Goal: Navigation & Orientation: Find specific page/section

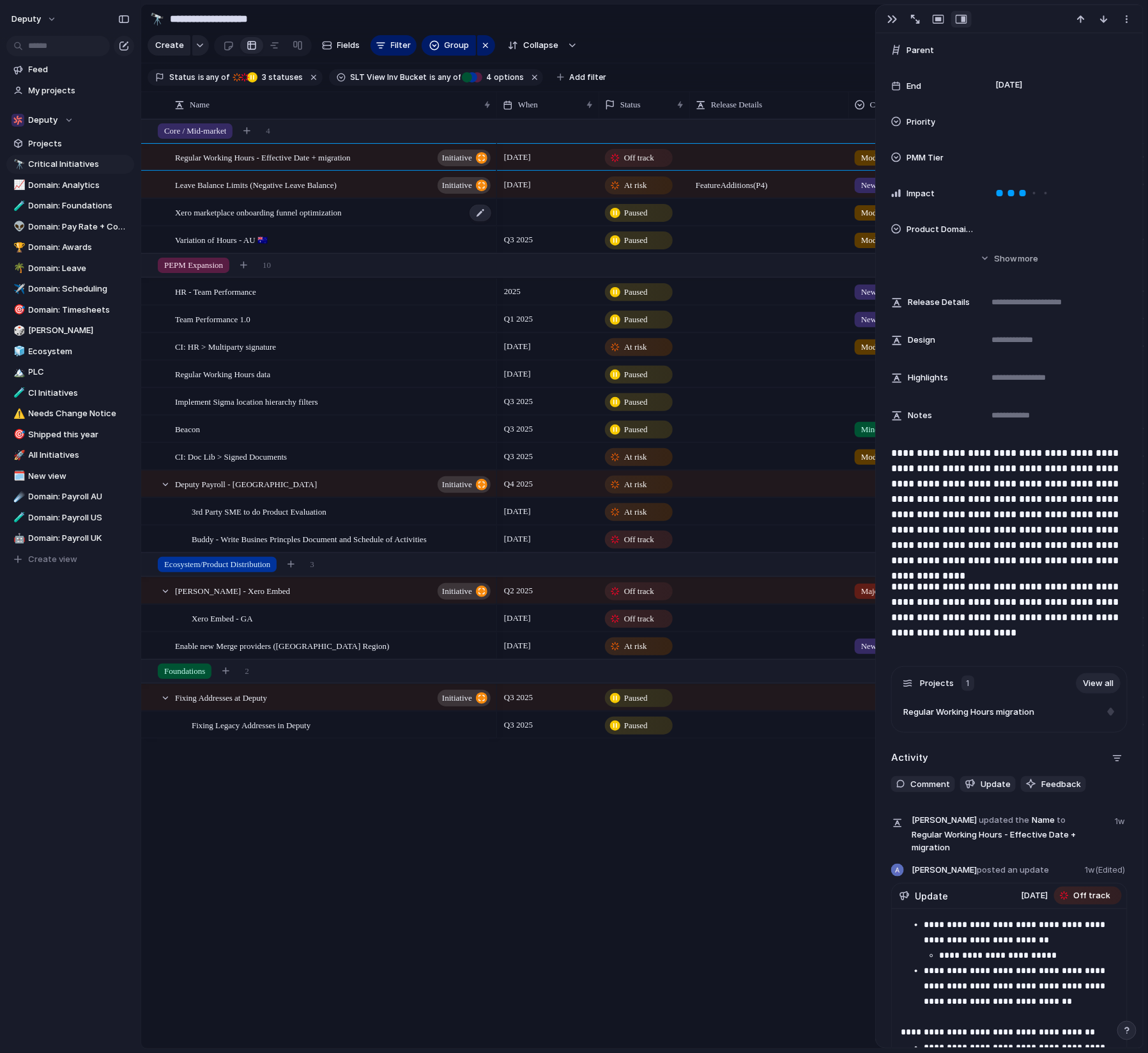
scroll to position [0, 28]
click at [337, 187] on span "Leave Balance Limits (Negative Leave Balance)" at bounding box center [256, 184] width 162 height 15
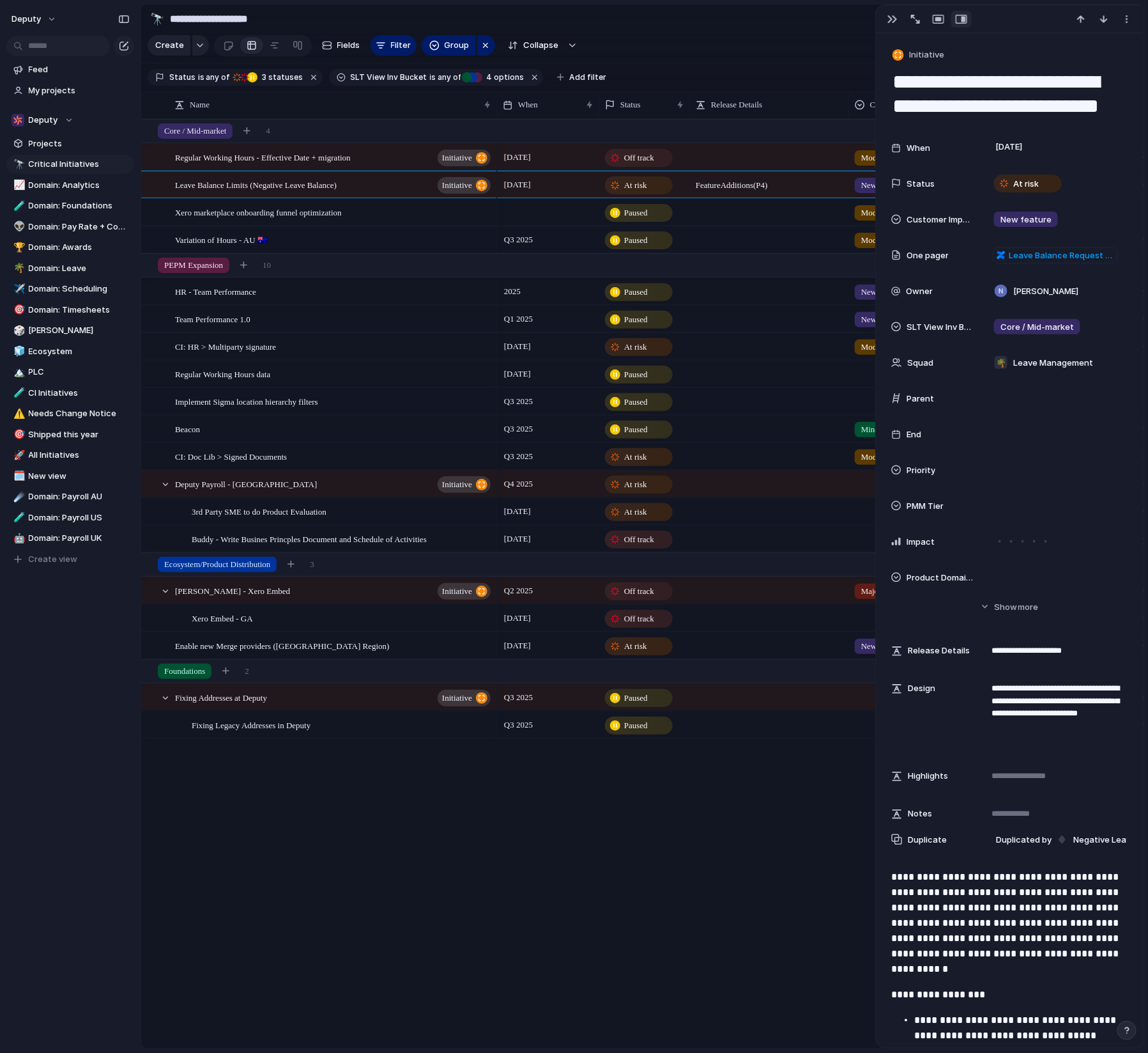
drag, startPoint x: 1111, startPoint y: 106, endPoint x: 892, endPoint y: 72, distance: 221.6
click at [892, 72] on textarea "**********" at bounding box center [1010, 94] width 237 height 52
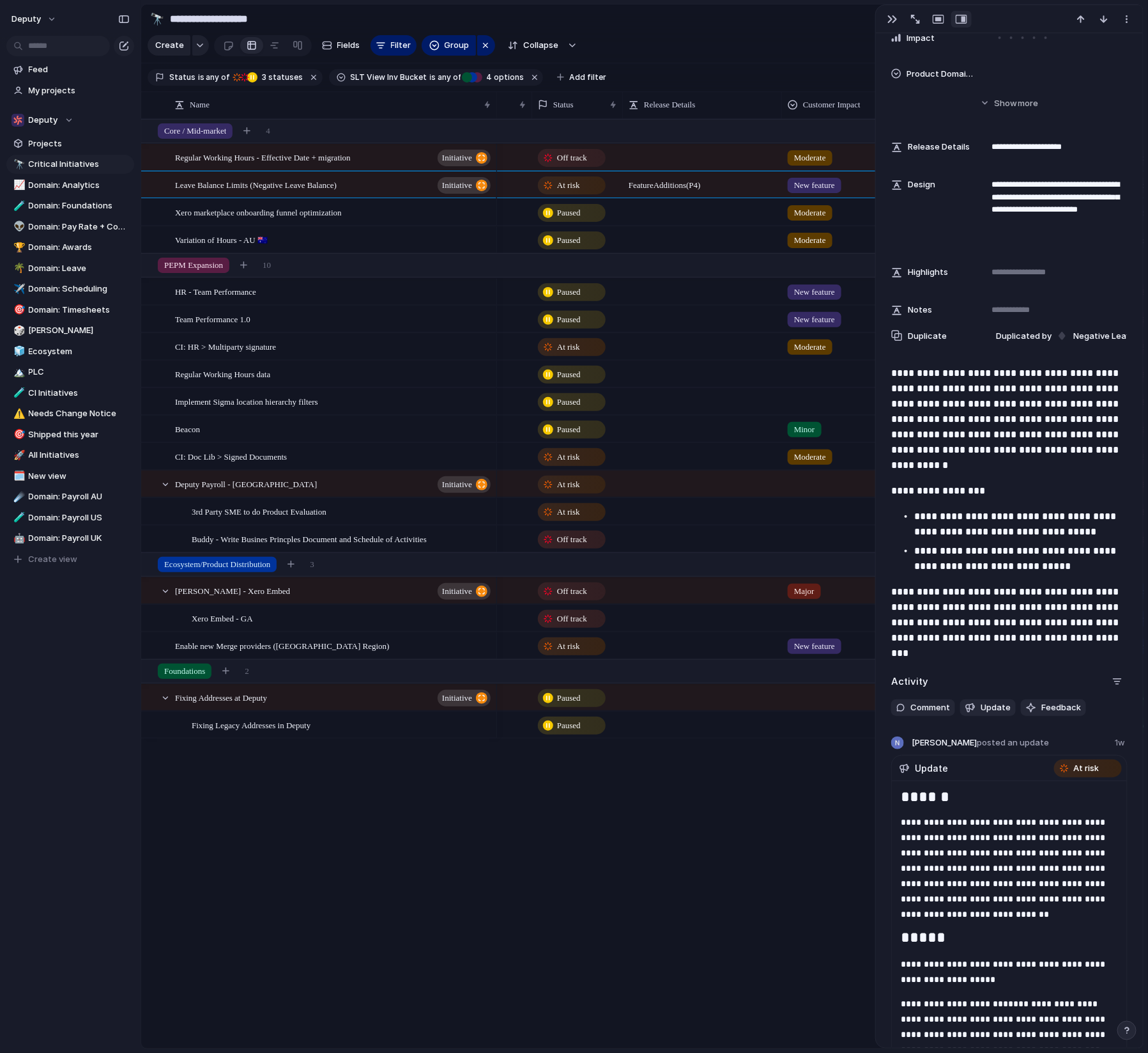
scroll to position [0, 87]
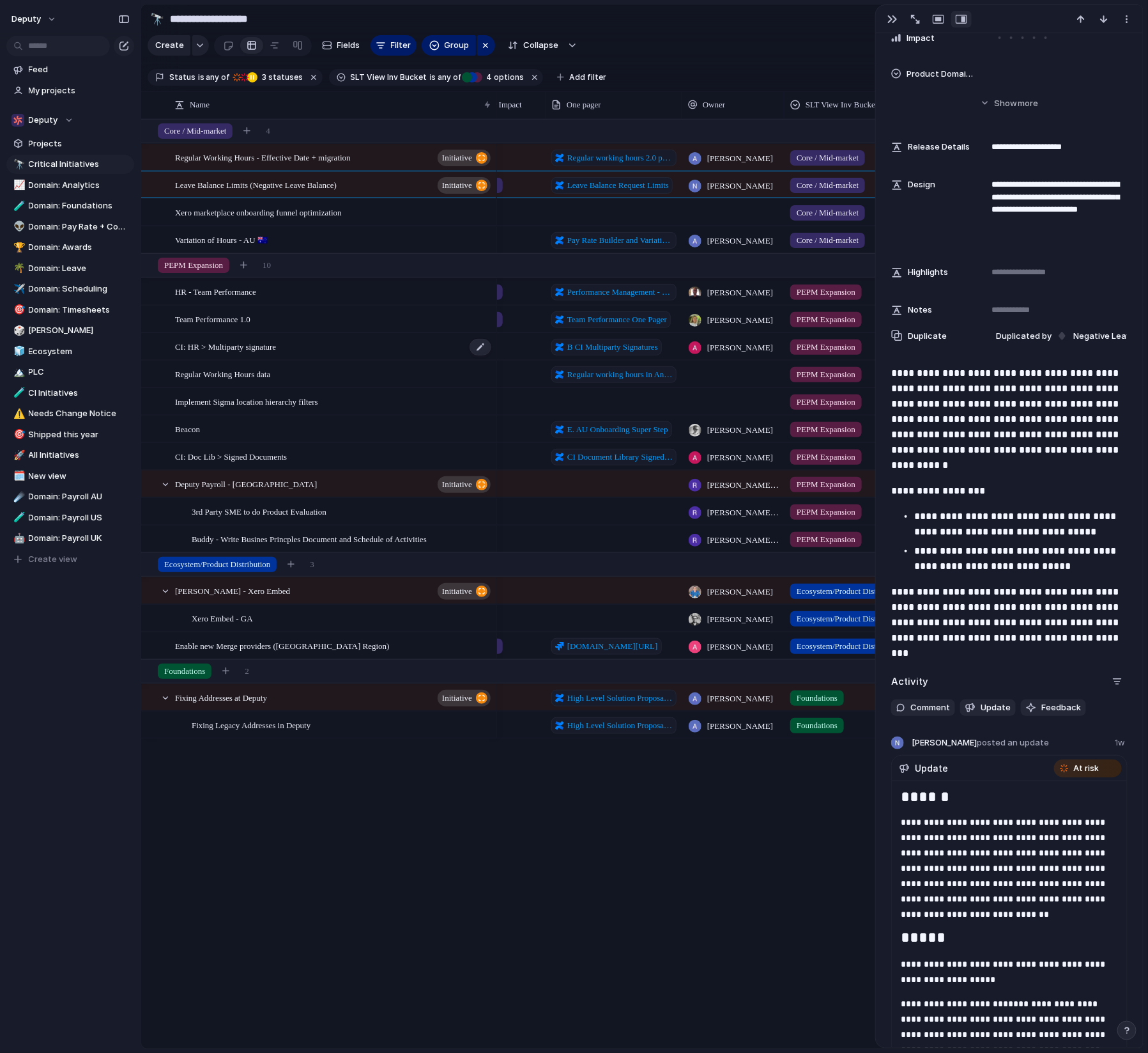
click at [359, 349] on div "CI: HR > Multiparty signature" at bounding box center [333, 347] width 317 height 26
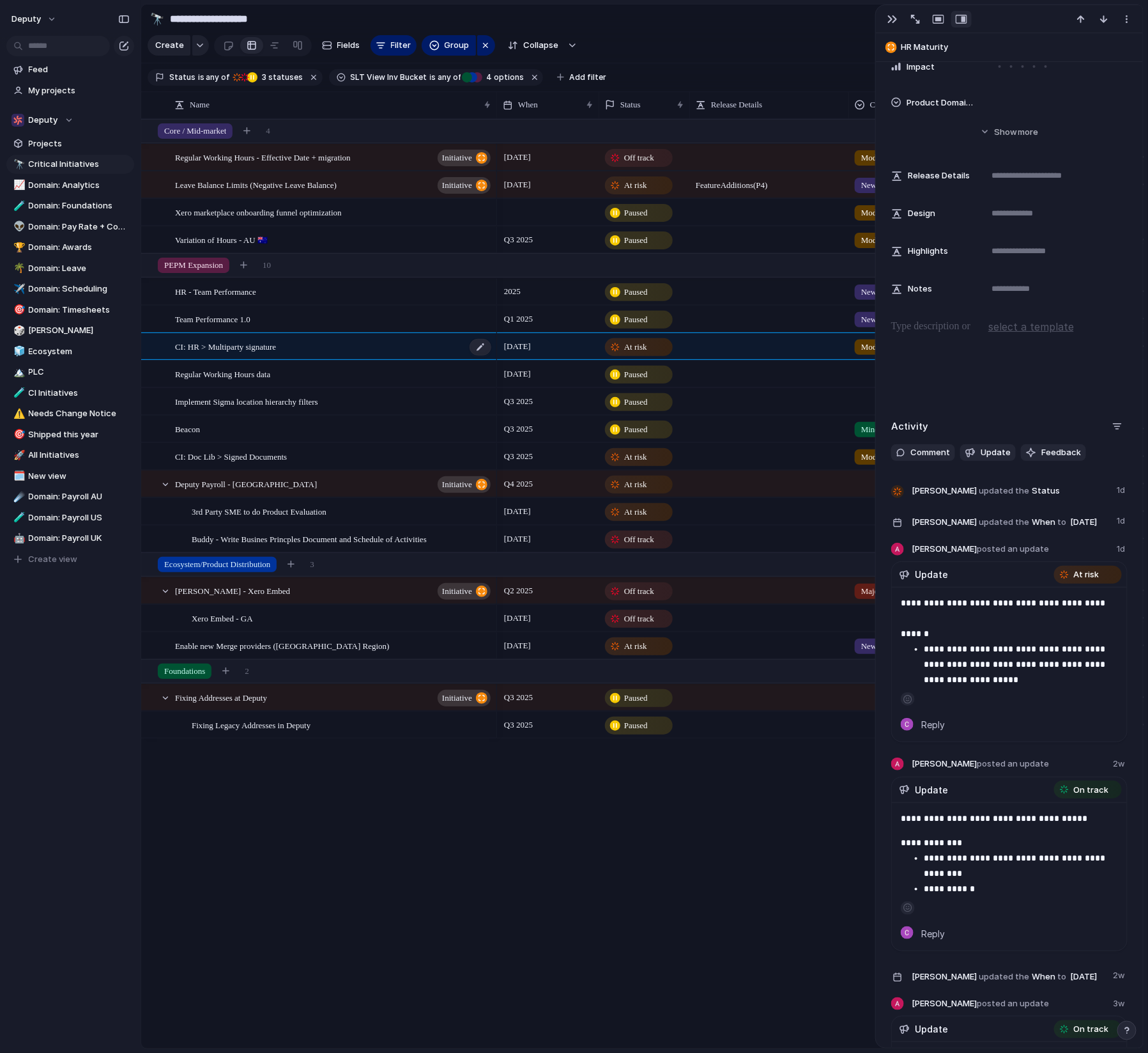
click at [303, 343] on div "CI: HR > Multiparty signature" at bounding box center [333, 347] width 317 height 26
click at [301, 423] on div "Beacon" at bounding box center [333, 429] width 317 height 26
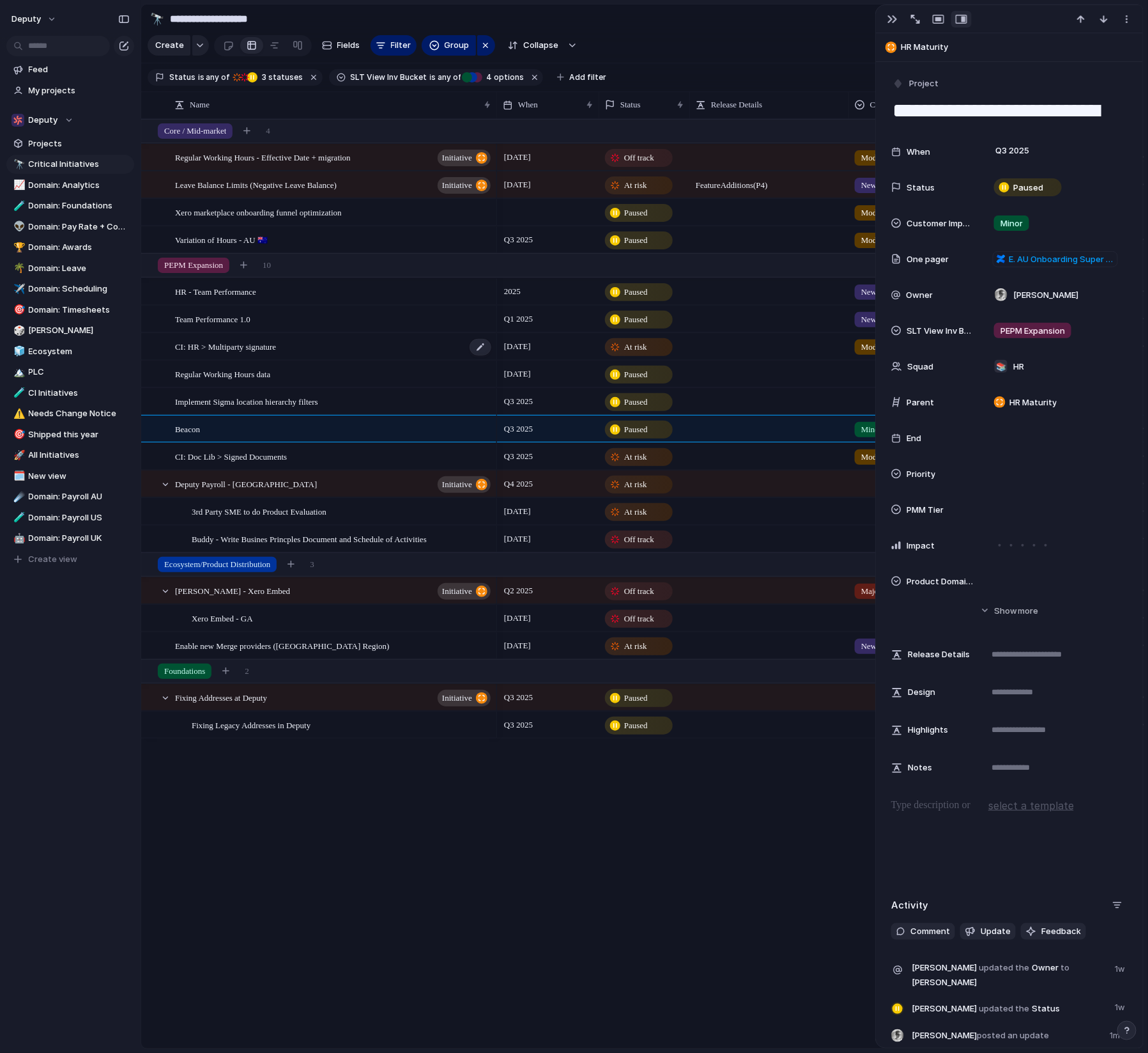
click at [317, 351] on div "CI: HR > Multiparty signature" at bounding box center [333, 347] width 317 height 26
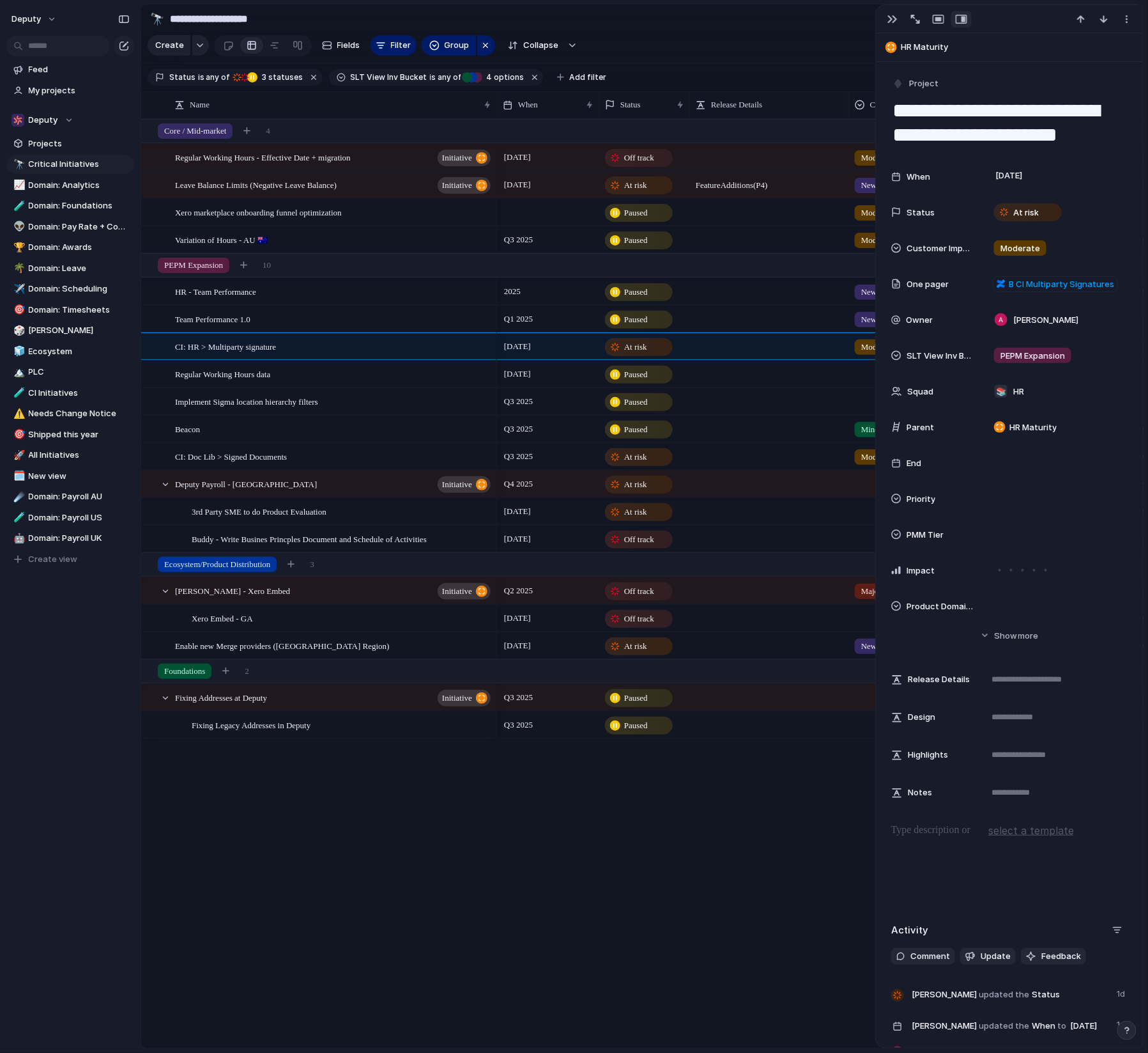
drag, startPoint x: 992, startPoint y: 129, endPoint x: 892, endPoint y: 107, distance: 102.4
click at [892, 107] on textarea "**********" at bounding box center [1010, 123] width 237 height 52
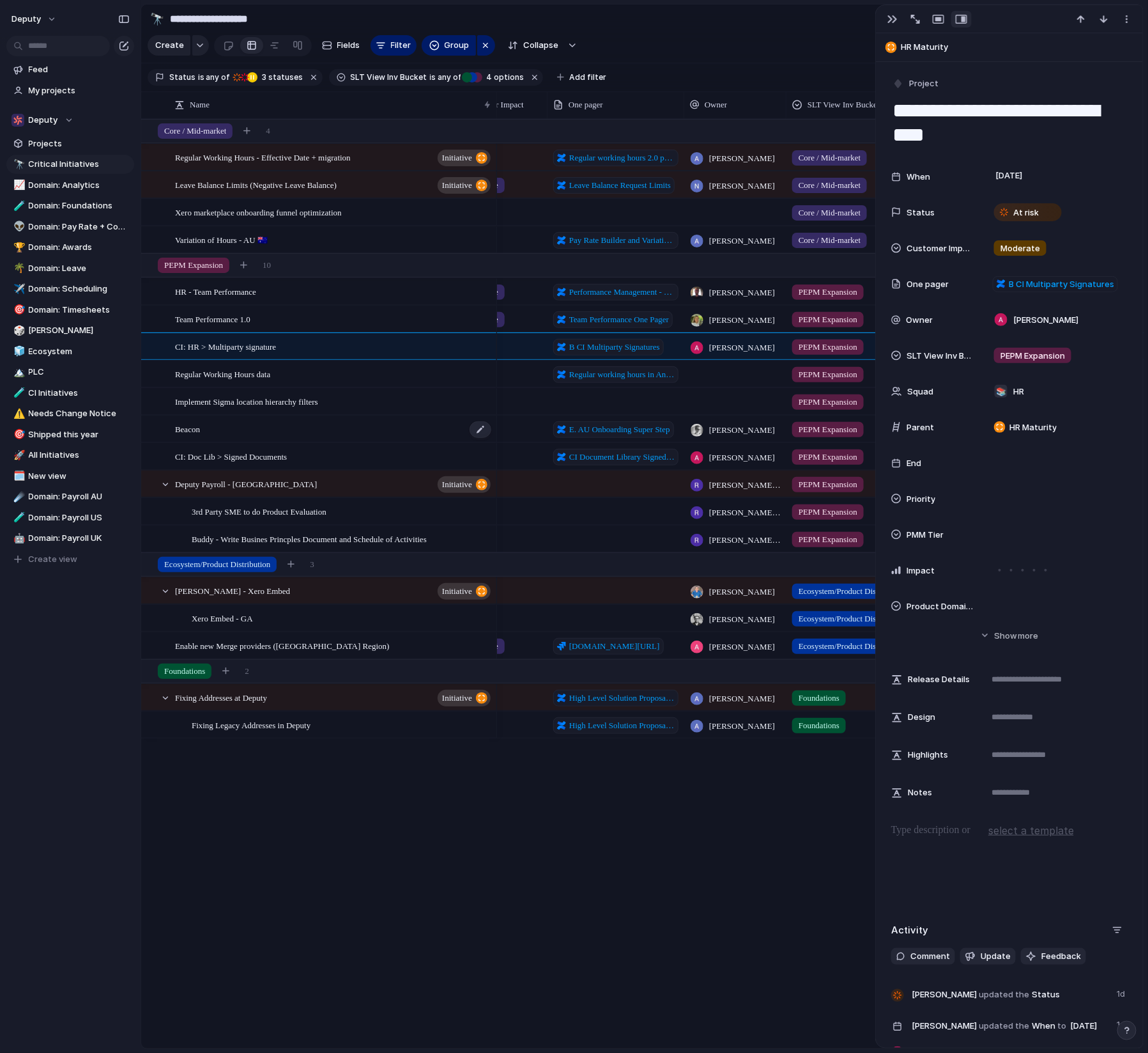
click at [344, 431] on div "Beacon" at bounding box center [333, 429] width 317 height 26
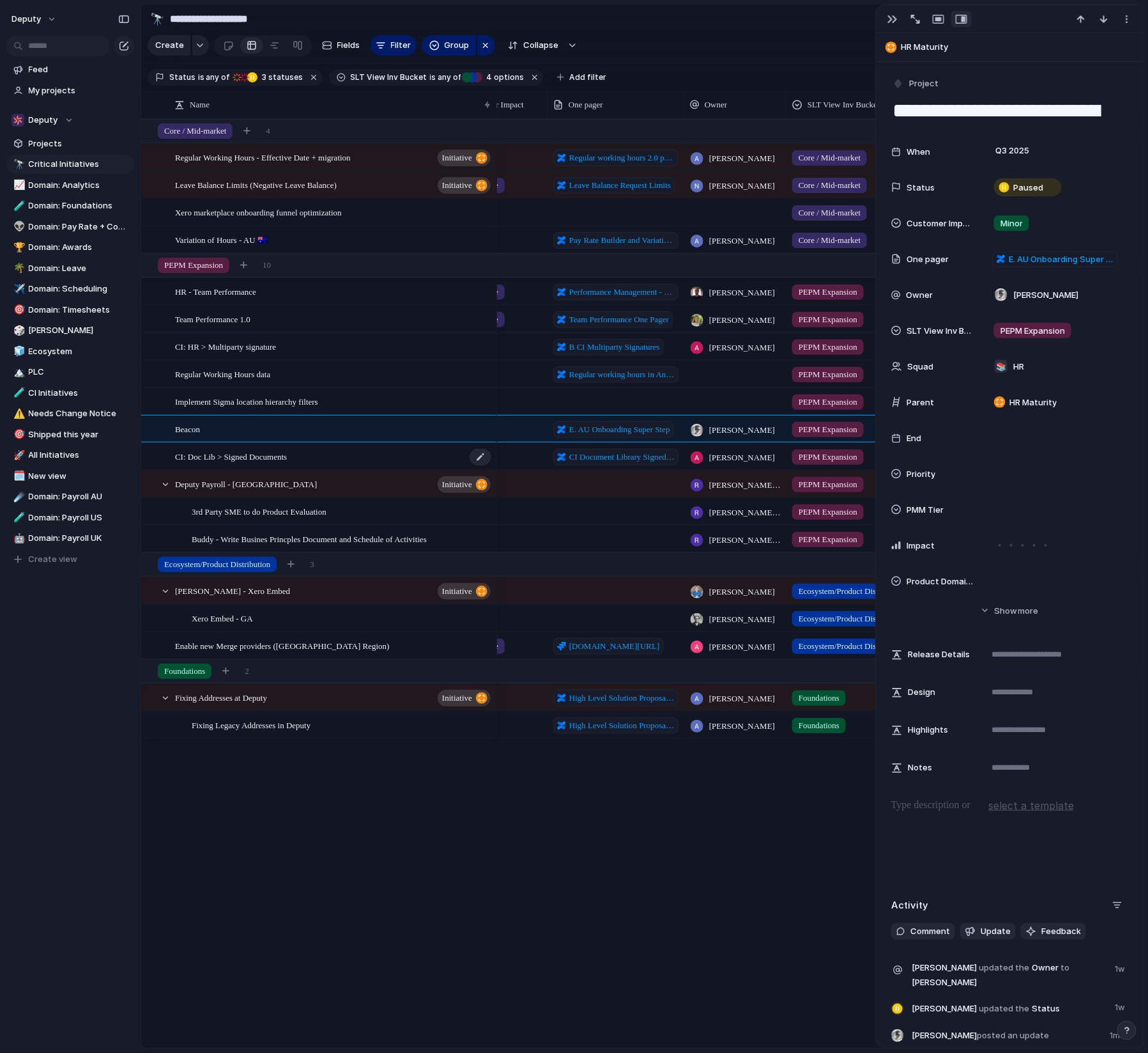
click at [348, 461] on div "CI: Doc Lib > Signed Documents" at bounding box center [333, 457] width 317 height 26
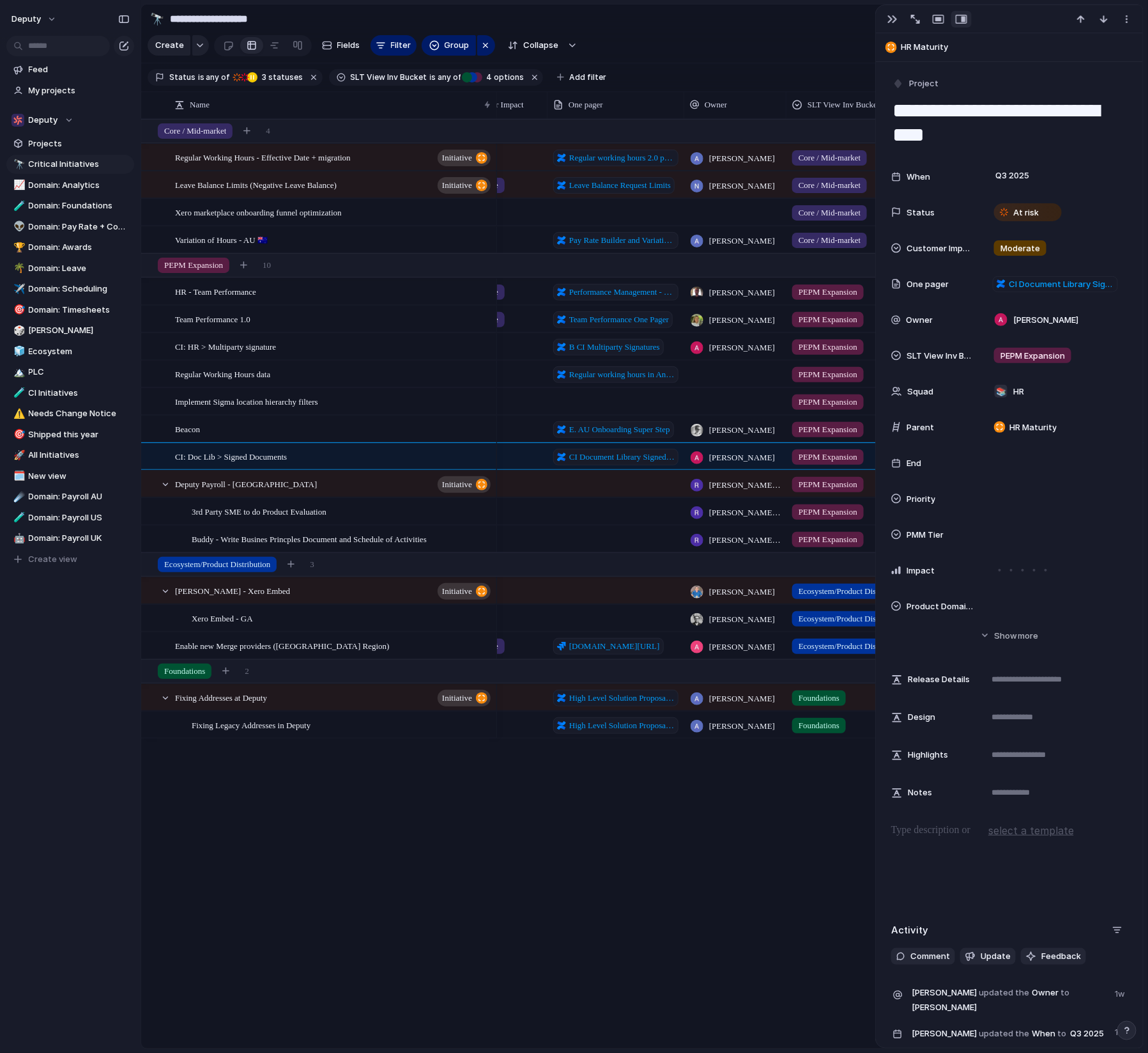
drag, startPoint x: 924, startPoint y: 111, endPoint x: 1039, endPoint y: 125, distance: 115.8
click at [990, 125] on textarea "**********" at bounding box center [1010, 123] width 237 height 52
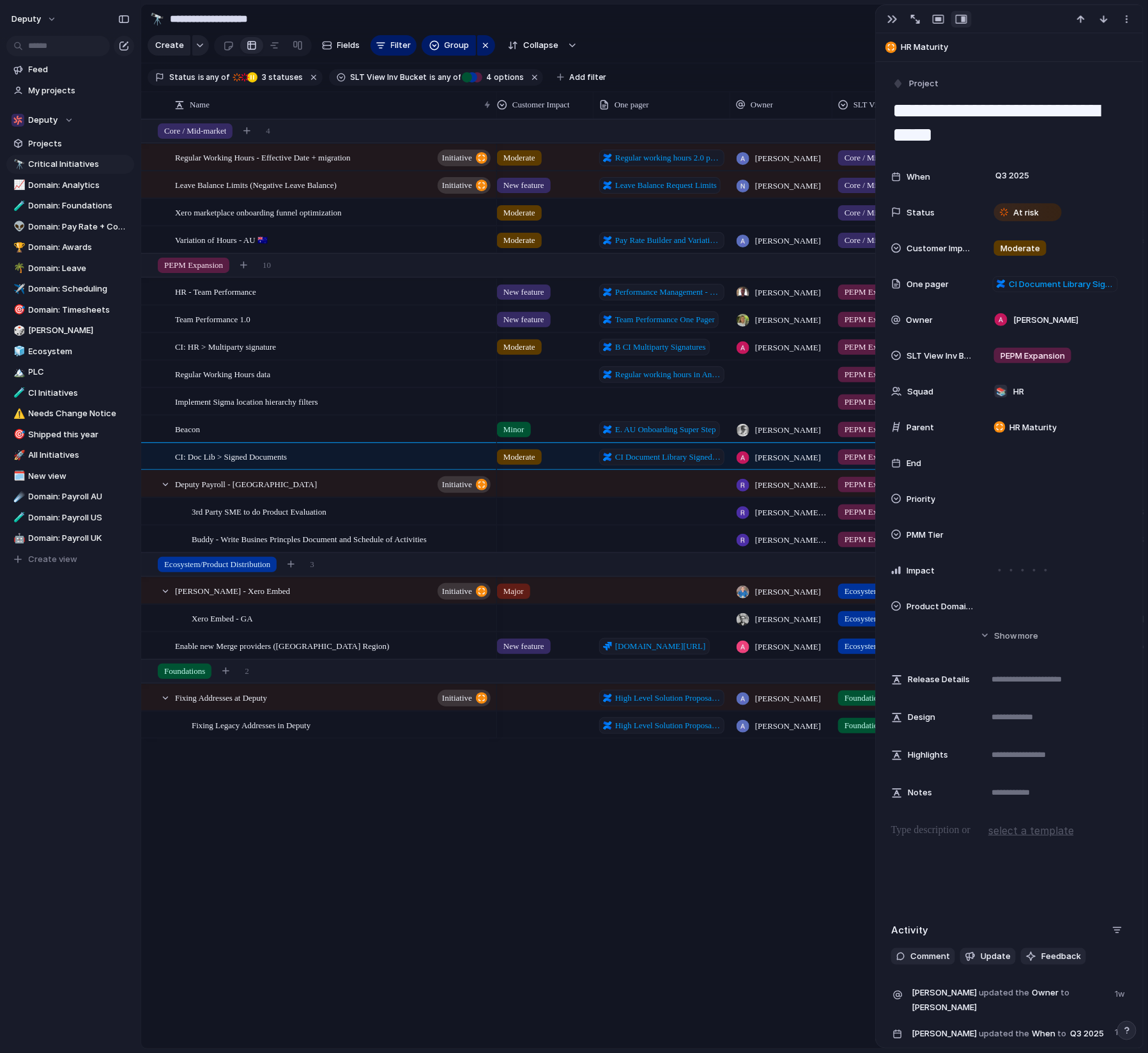
scroll to position [0, 406]
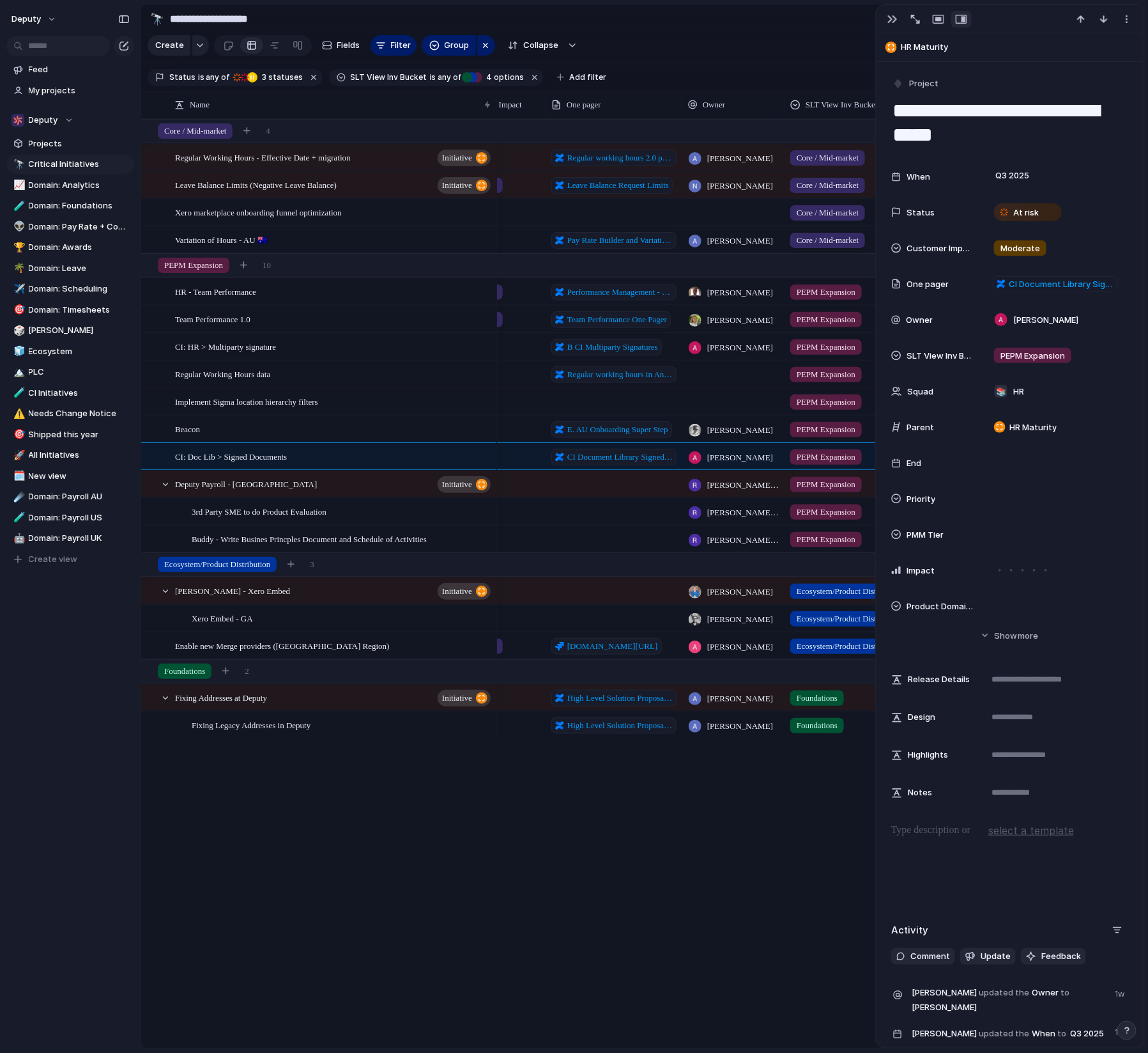
click at [632, 490] on div at bounding box center [614, 483] width 137 height 26
click at [367, 593] on div "[PERSON_NAME] - Xero Embed initiative" at bounding box center [333, 591] width 317 height 26
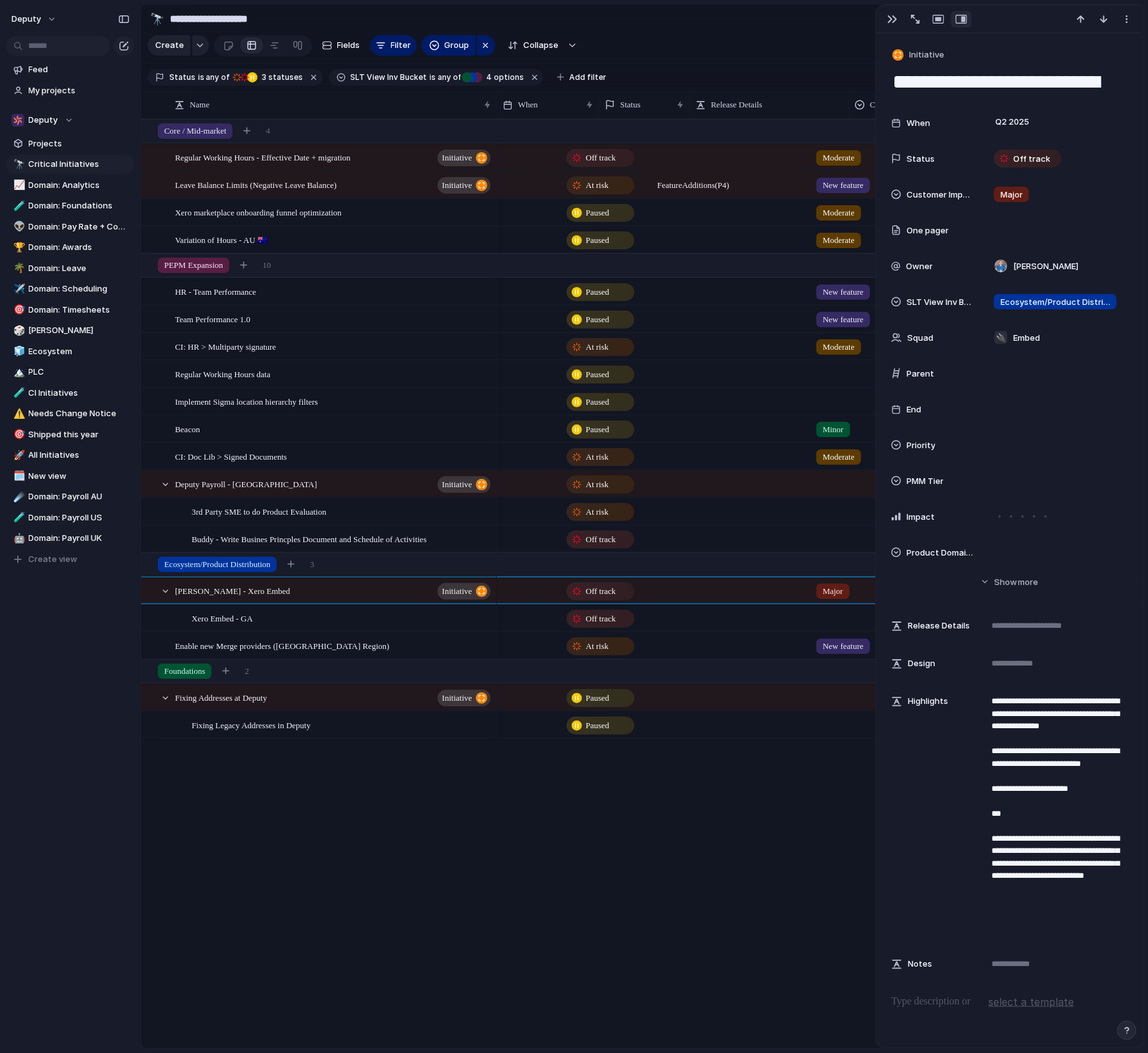
scroll to position [0, 104]
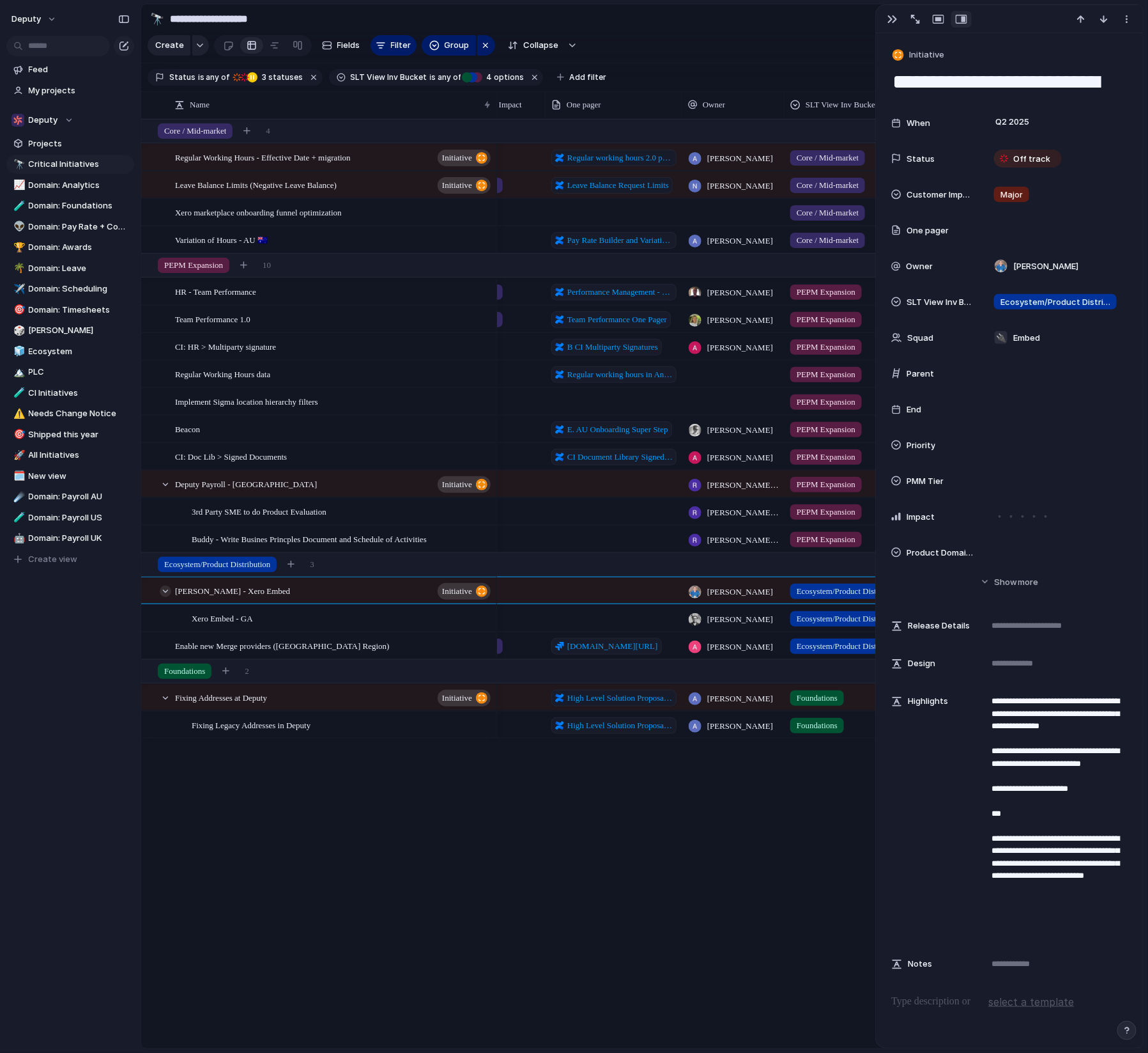
click at [165, 590] on div at bounding box center [165, 591] width 12 height 12
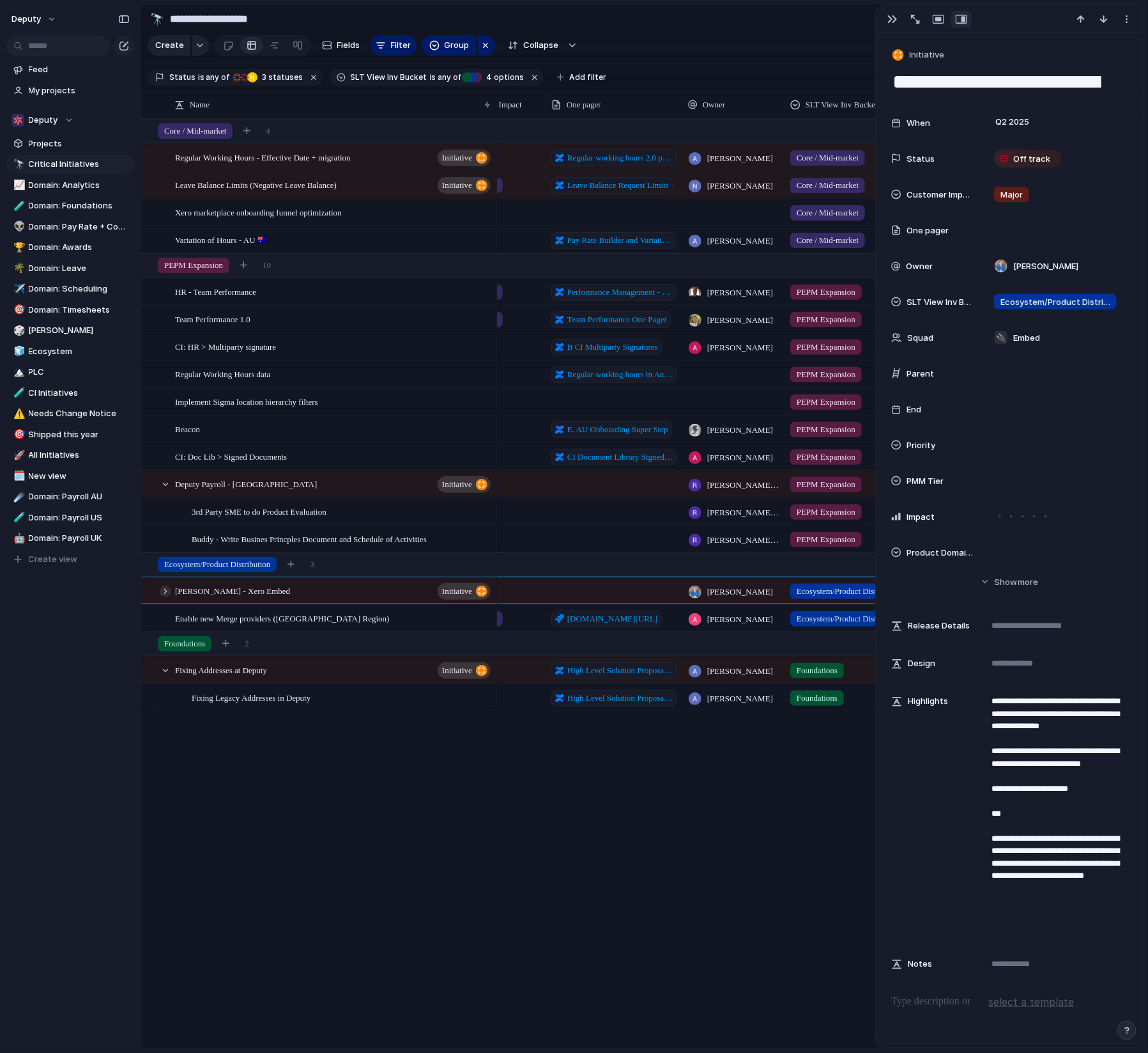
click at [165, 590] on div at bounding box center [165, 591] width 12 height 12
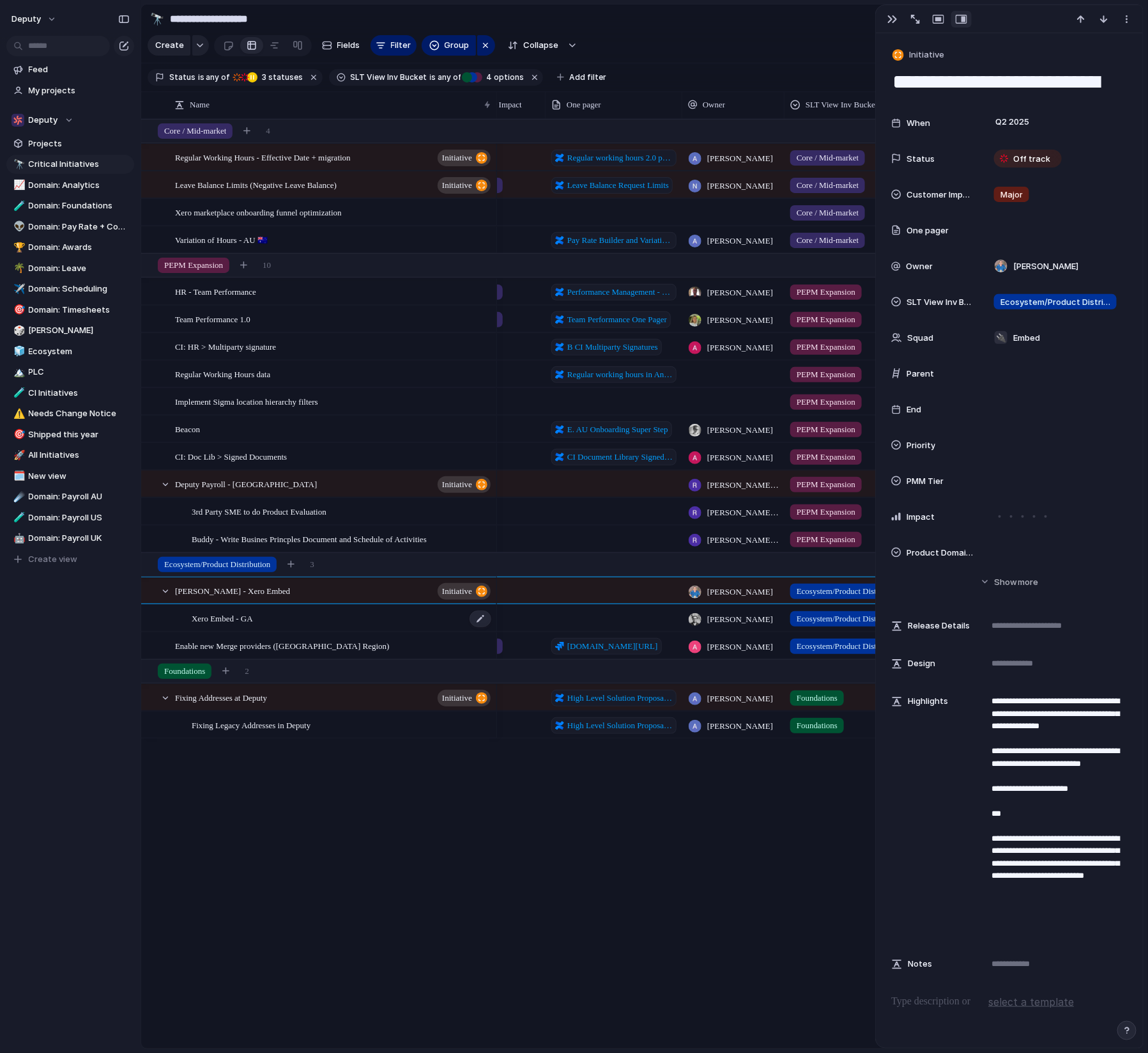
click at [312, 617] on div "Xero Embed - GA" at bounding box center [341, 619] width 301 height 26
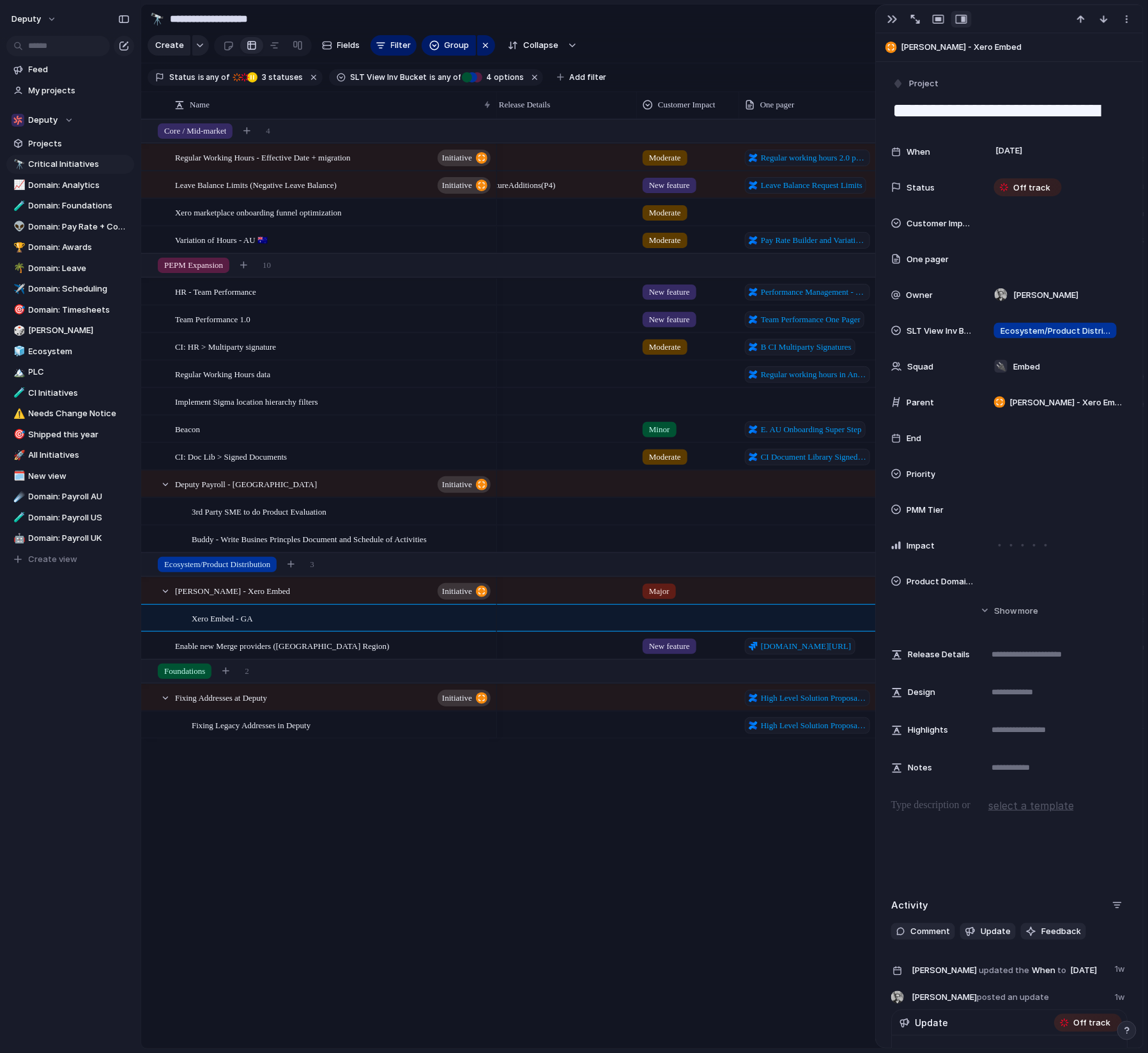
scroll to position [0, 406]
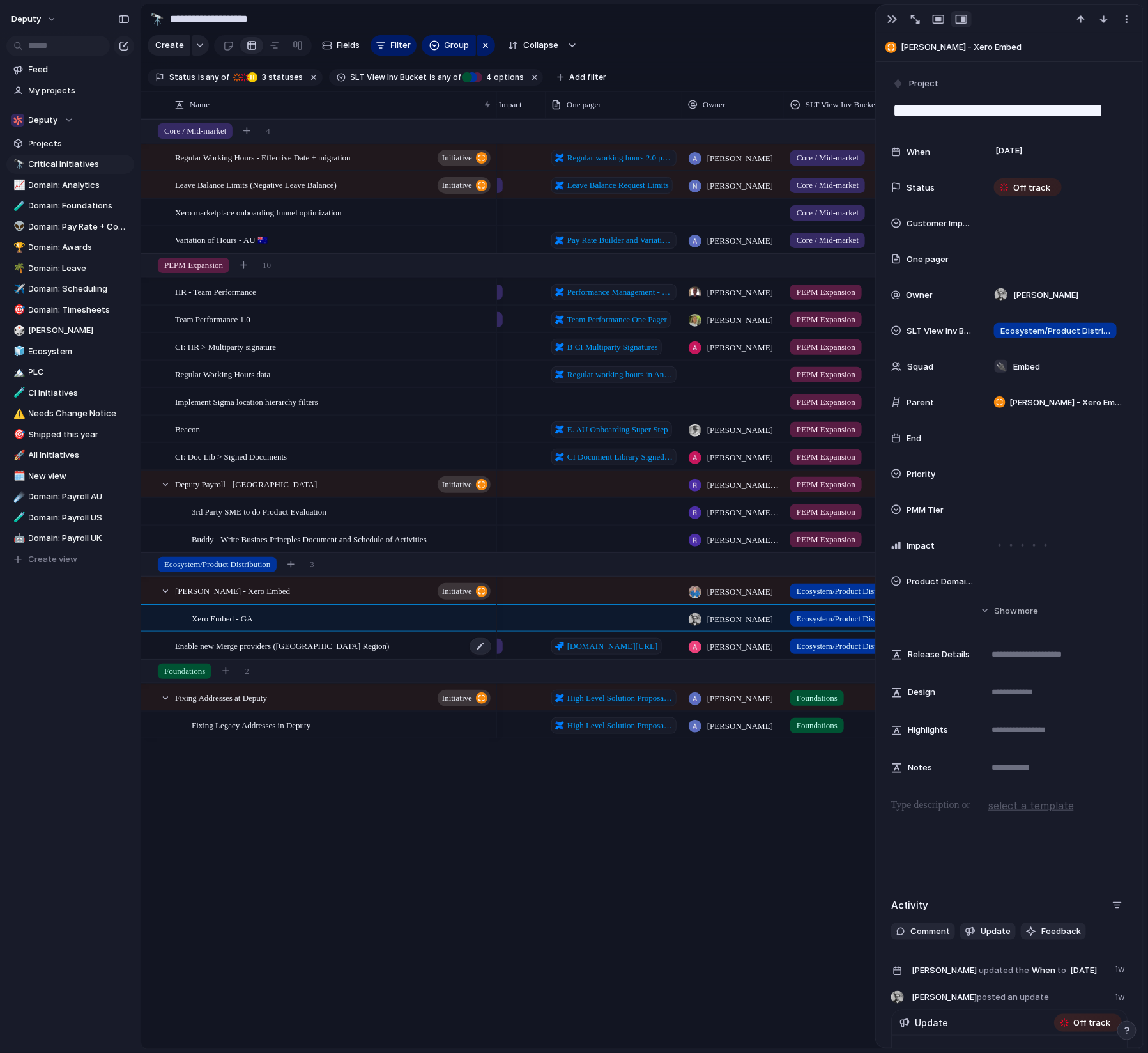
click at [354, 644] on div "Enable new Merge providers ([GEOGRAPHIC_DATA] Region)" at bounding box center [333, 646] width 317 height 26
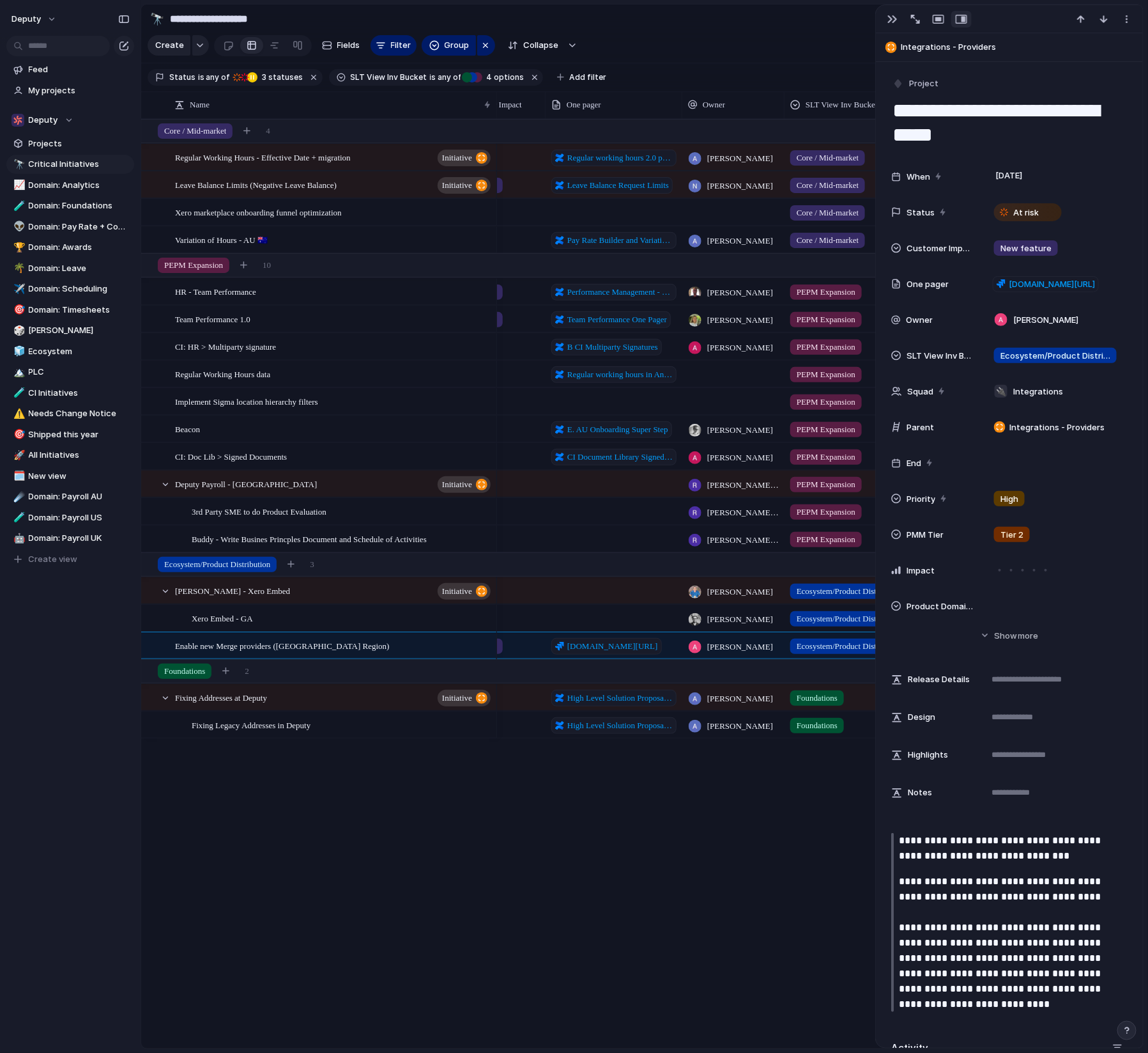
drag, startPoint x: 896, startPoint y: 108, endPoint x: 1086, endPoint y: 149, distance: 194.4
type textarea "**********"
click at [681, 814] on div "Moderate Regular working hours 2.0 pre-migration improvements [PERSON_NAME] Cor…" at bounding box center [820, 584] width 647 height 929
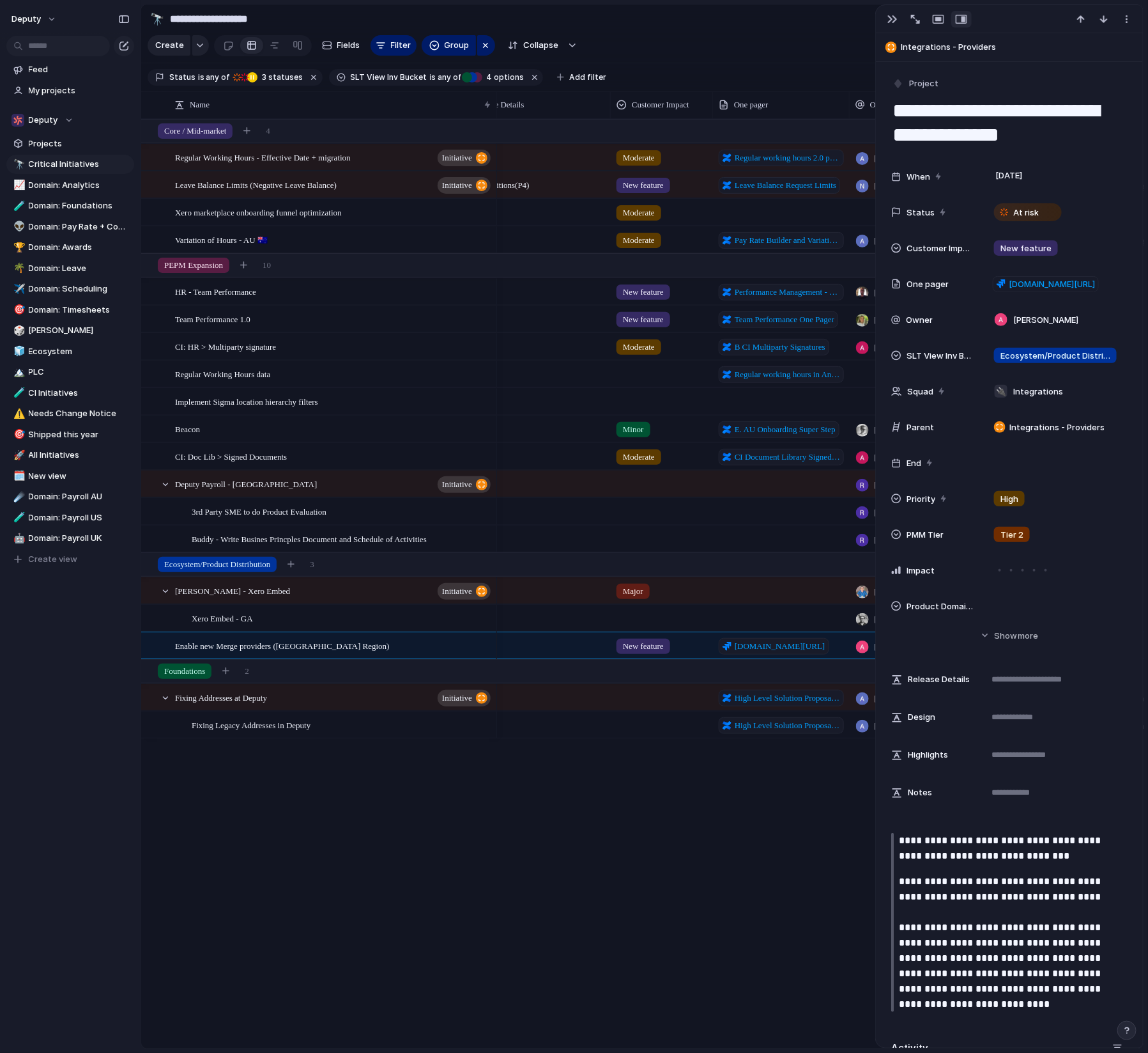
scroll to position [0, 263]
